Goal: Communication & Community: Answer question/provide support

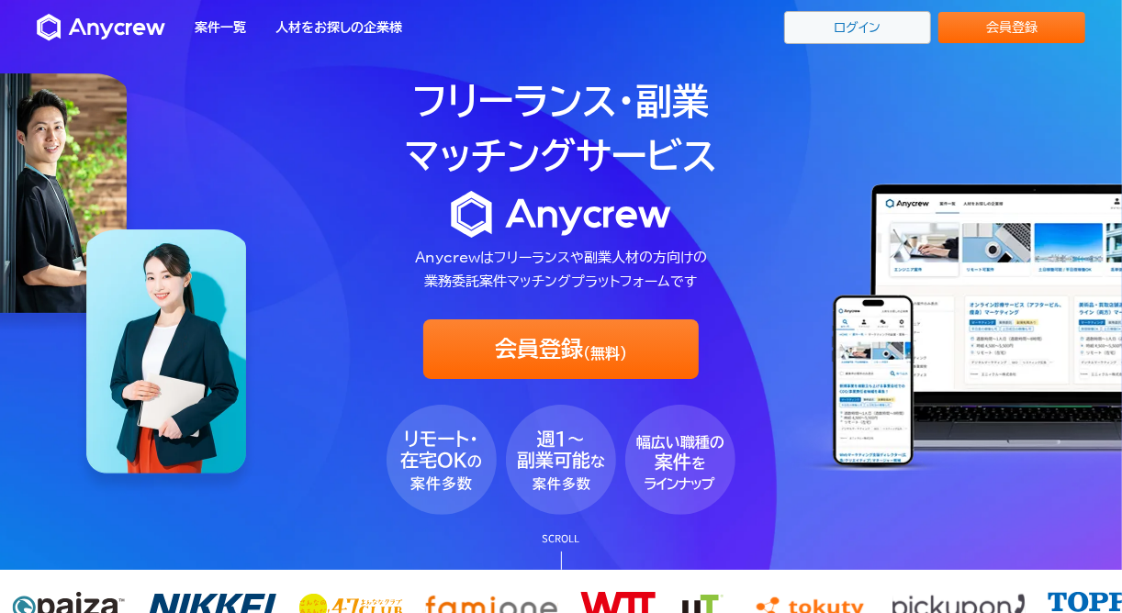
click at [842, 26] on link "ログイン" at bounding box center [857, 27] width 147 height 33
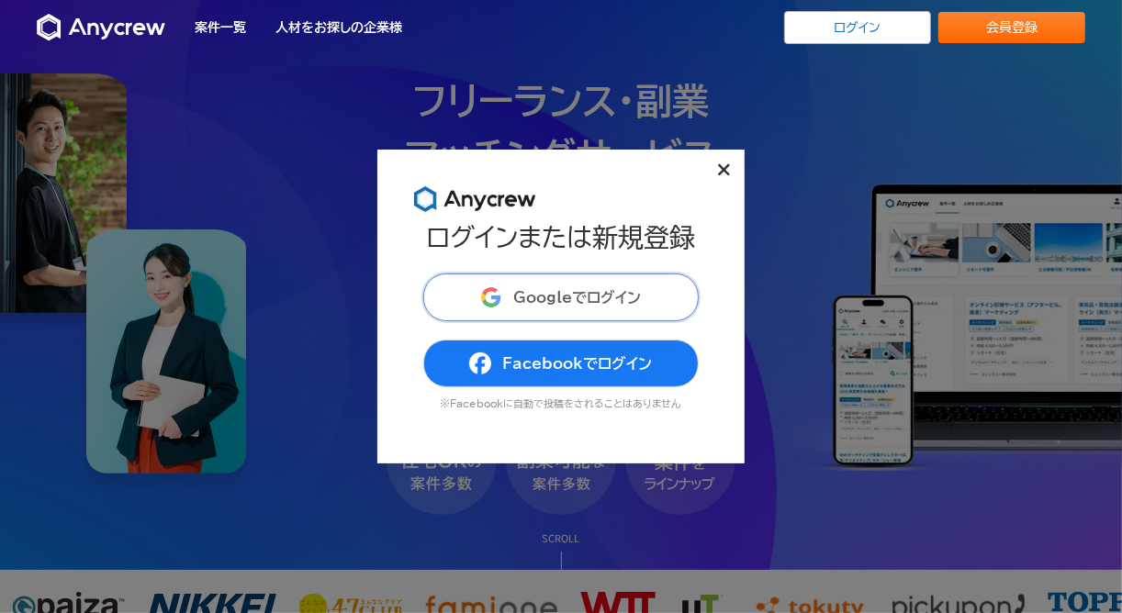
click at [572, 293] on span "Googleでログイン" at bounding box center [577, 297] width 128 height 15
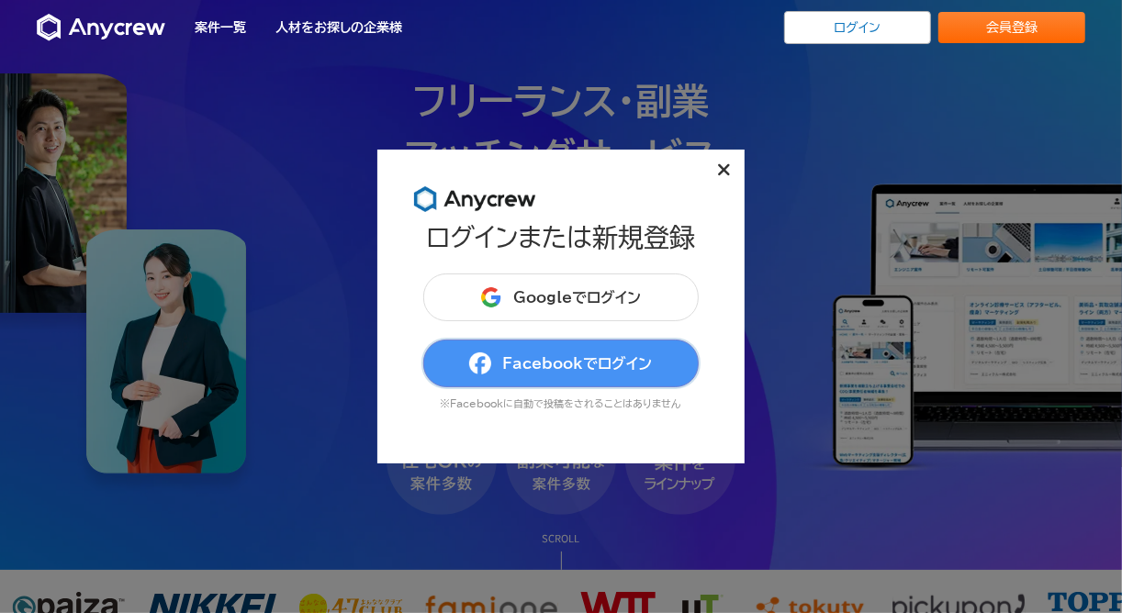
click at [565, 366] on span "Facebookでログイン" at bounding box center [577, 363] width 150 height 15
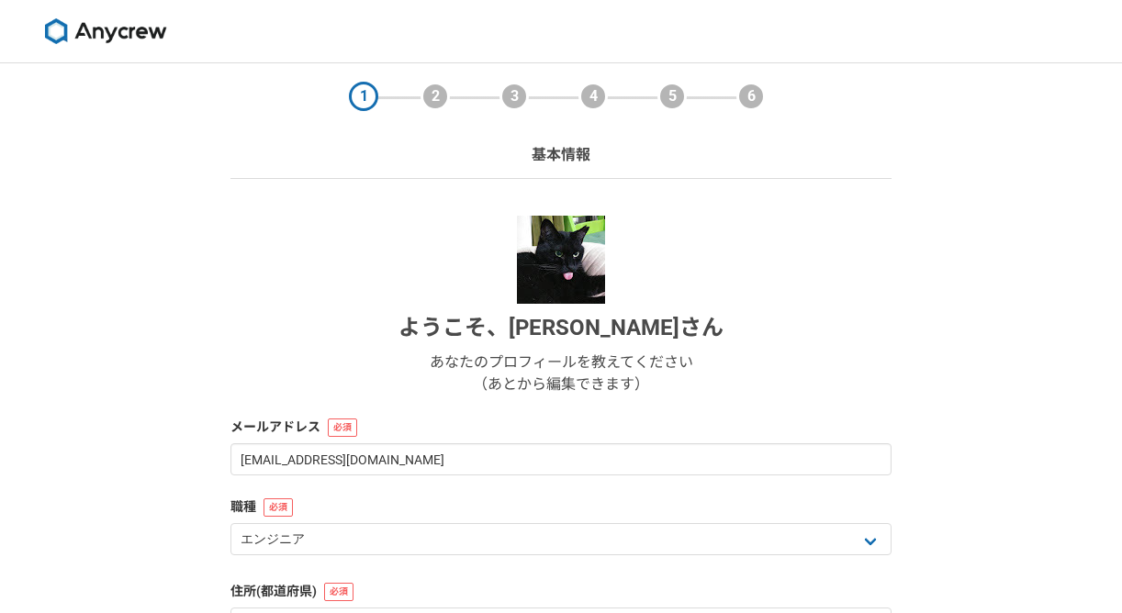
select select "13"
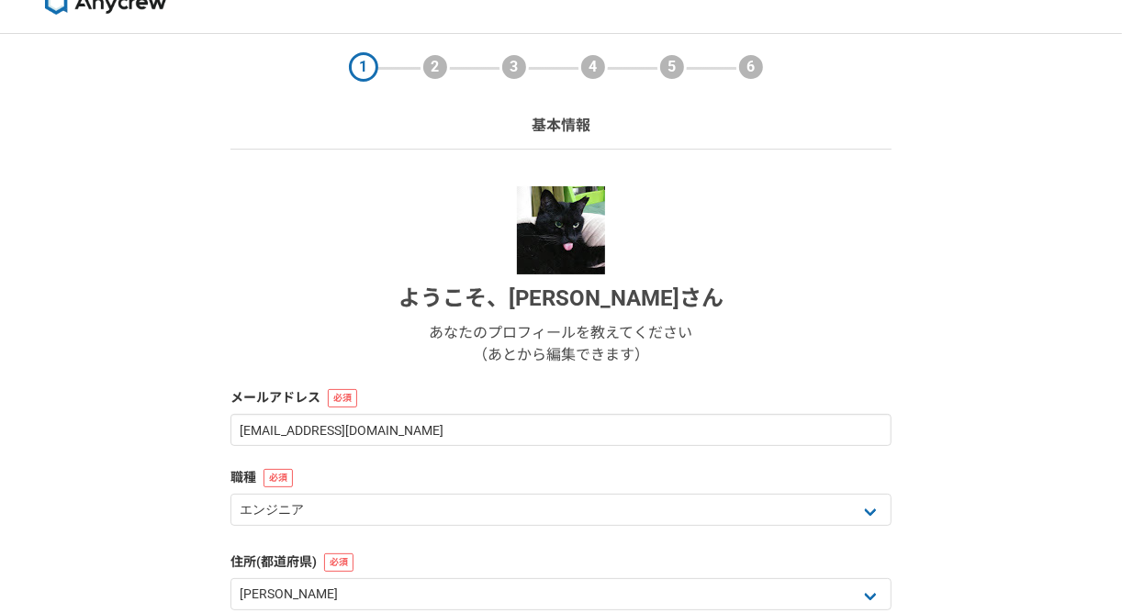
scroll to position [27, 0]
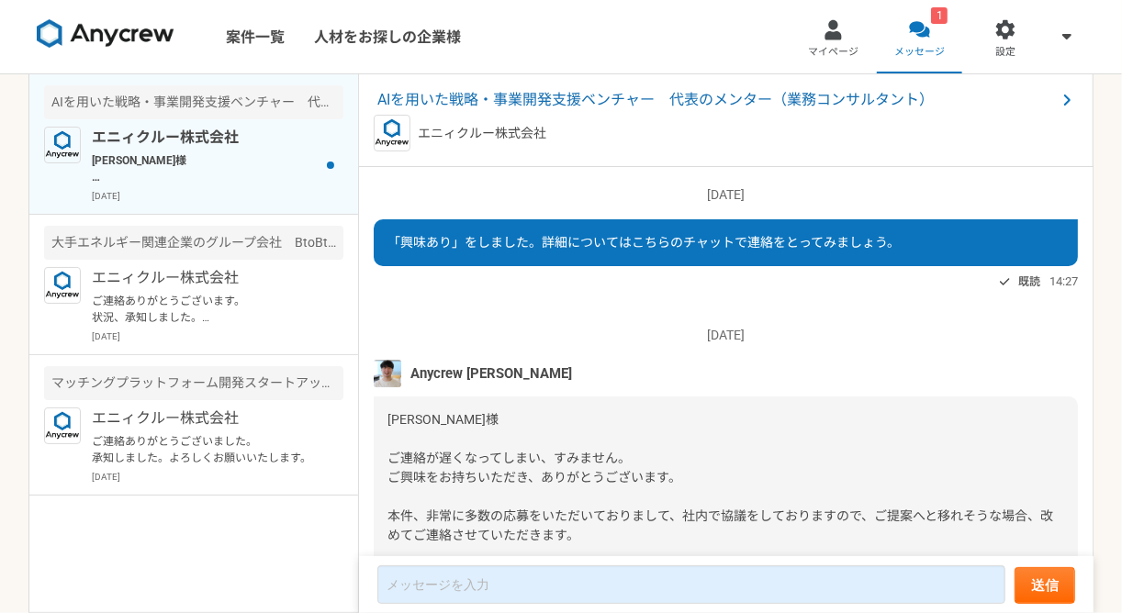
scroll to position [116, 0]
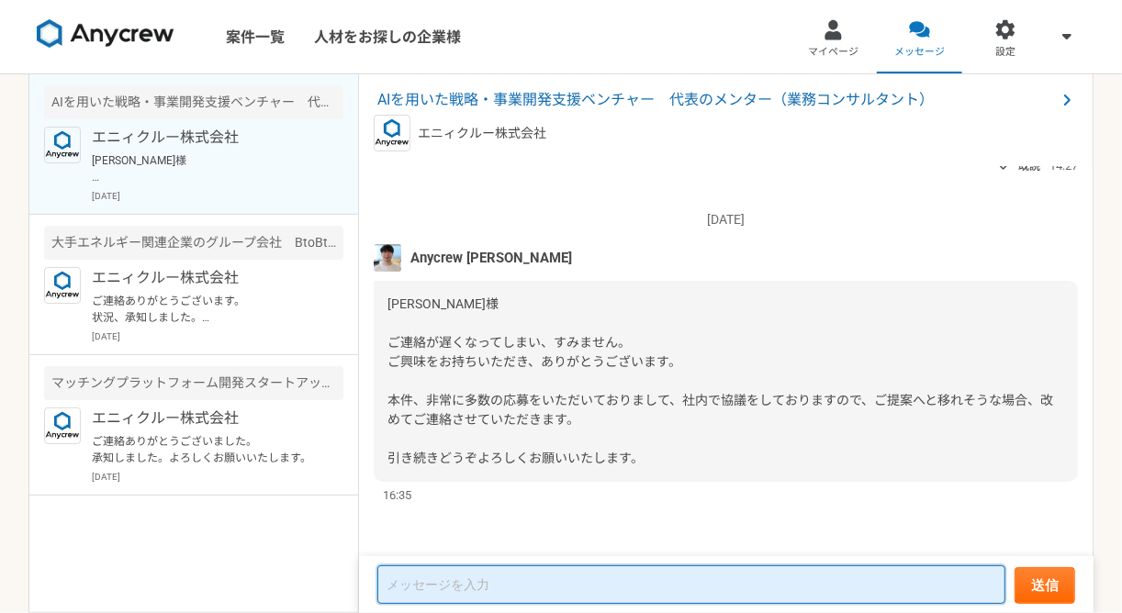
click at [761, 586] on textarea at bounding box center [691, 585] width 628 height 39
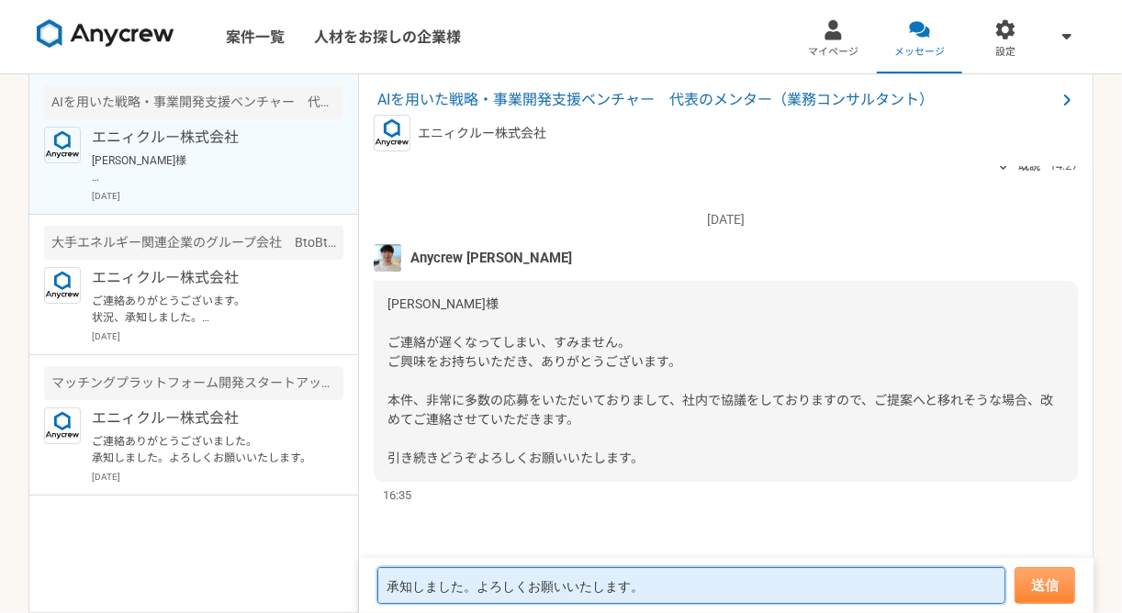
type textarea "承知しました。よろしくお願いいたします。"
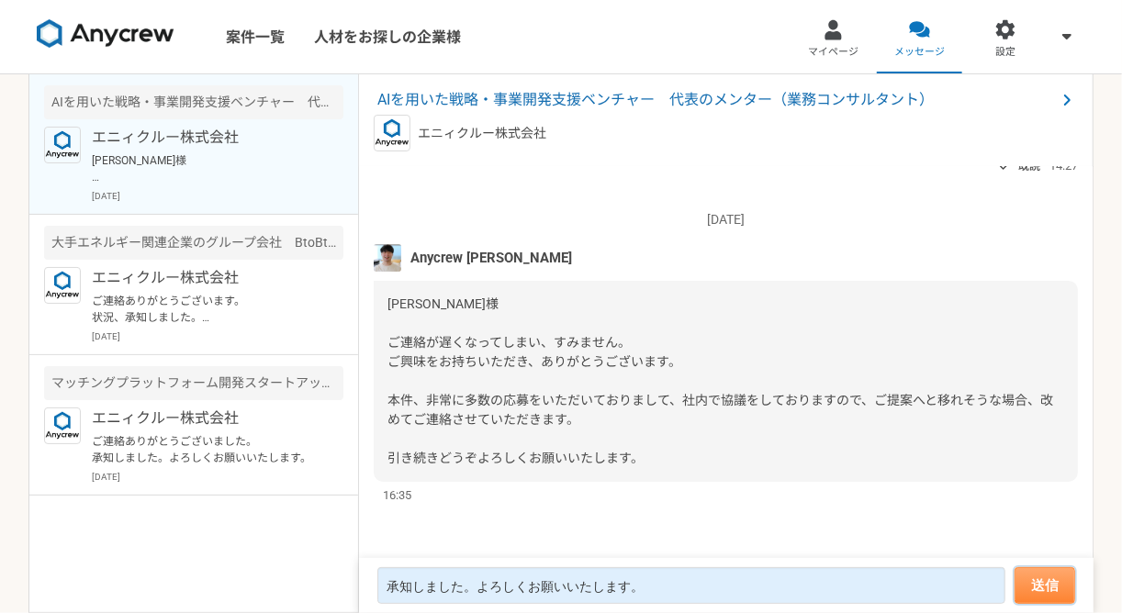
click at [1053, 592] on button "送信" at bounding box center [1045, 585] width 61 height 37
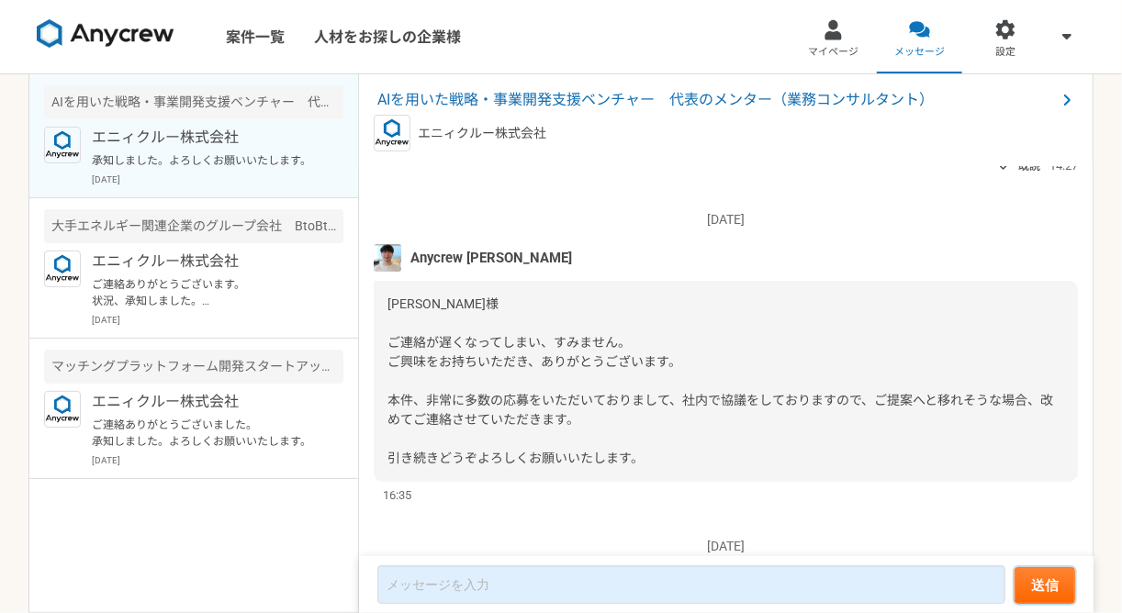
scroll to position [252, 0]
